Goal: Task Accomplishment & Management: Complete application form

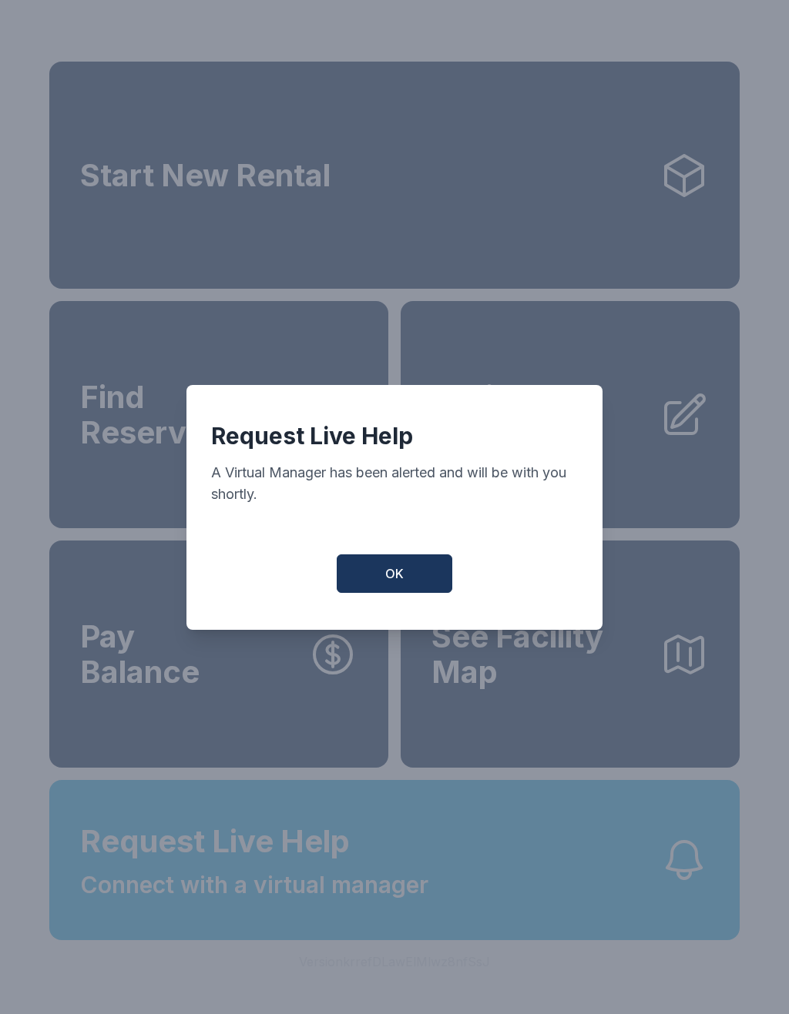
click at [431, 581] on button "OK" at bounding box center [395, 573] width 116 height 39
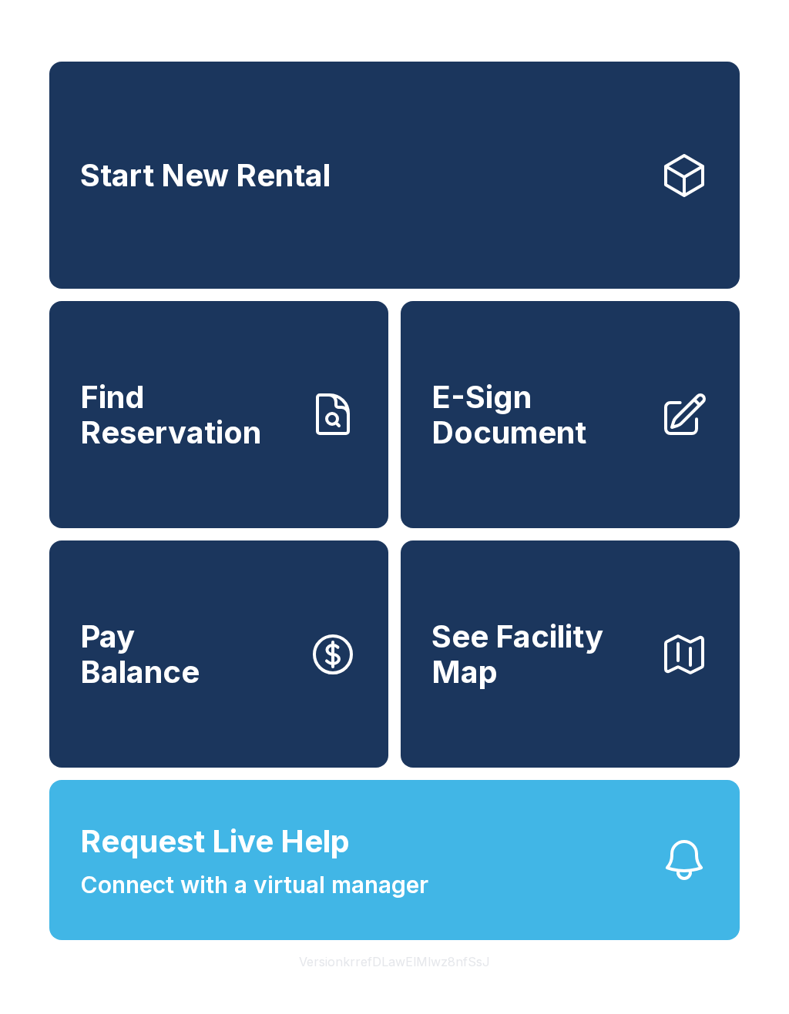
click at [534, 427] on span "E-Sign Document" at bounding box center [539, 415] width 216 height 70
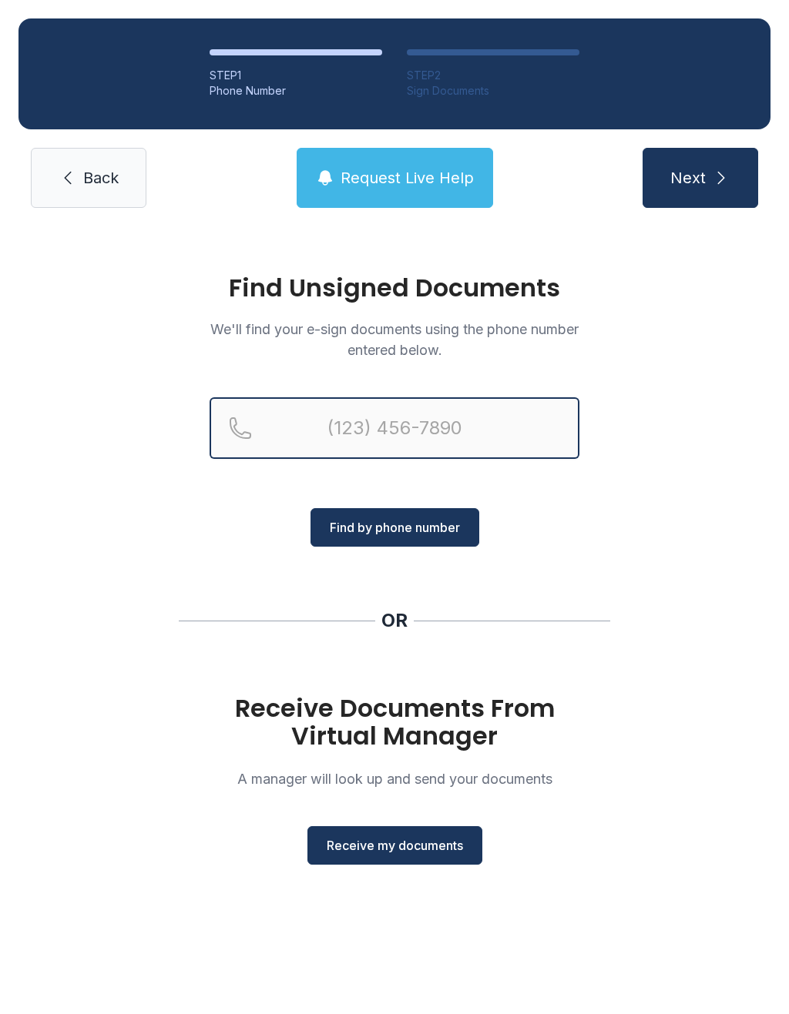
click at [414, 422] on input "Reservation phone number" at bounding box center [394, 428] width 370 height 62
type input "[PHONE_NUMBER]"
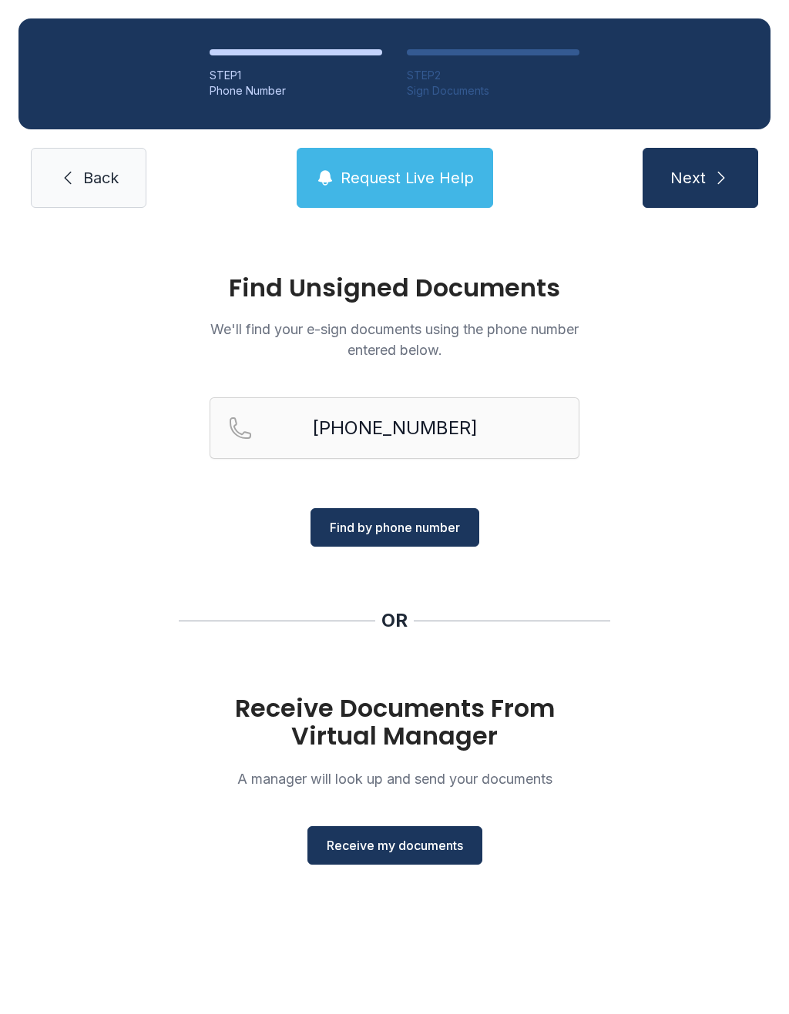
click at [452, 527] on span "Find by phone number" at bounding box center [395, 527] width 130 height 18
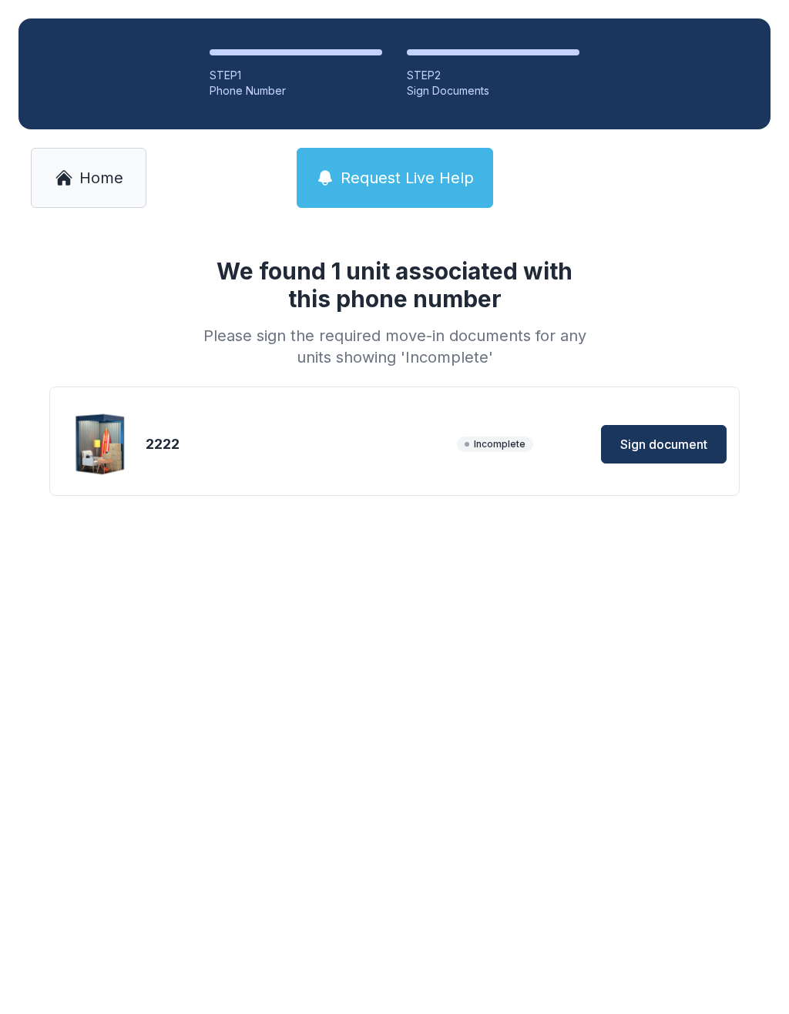
click at [685, 450] on span "Sign document" at bounding box center [663, 444] width 87 height 18
click at [668, 446] on span "Sign document" at bounding box center [663, 444] width 87 height 18
click at [94, 181] on span "Home" at bounding box center [101, 178] width 44 height 22
